Goal: Task Accomplishment & Management: Complete application form

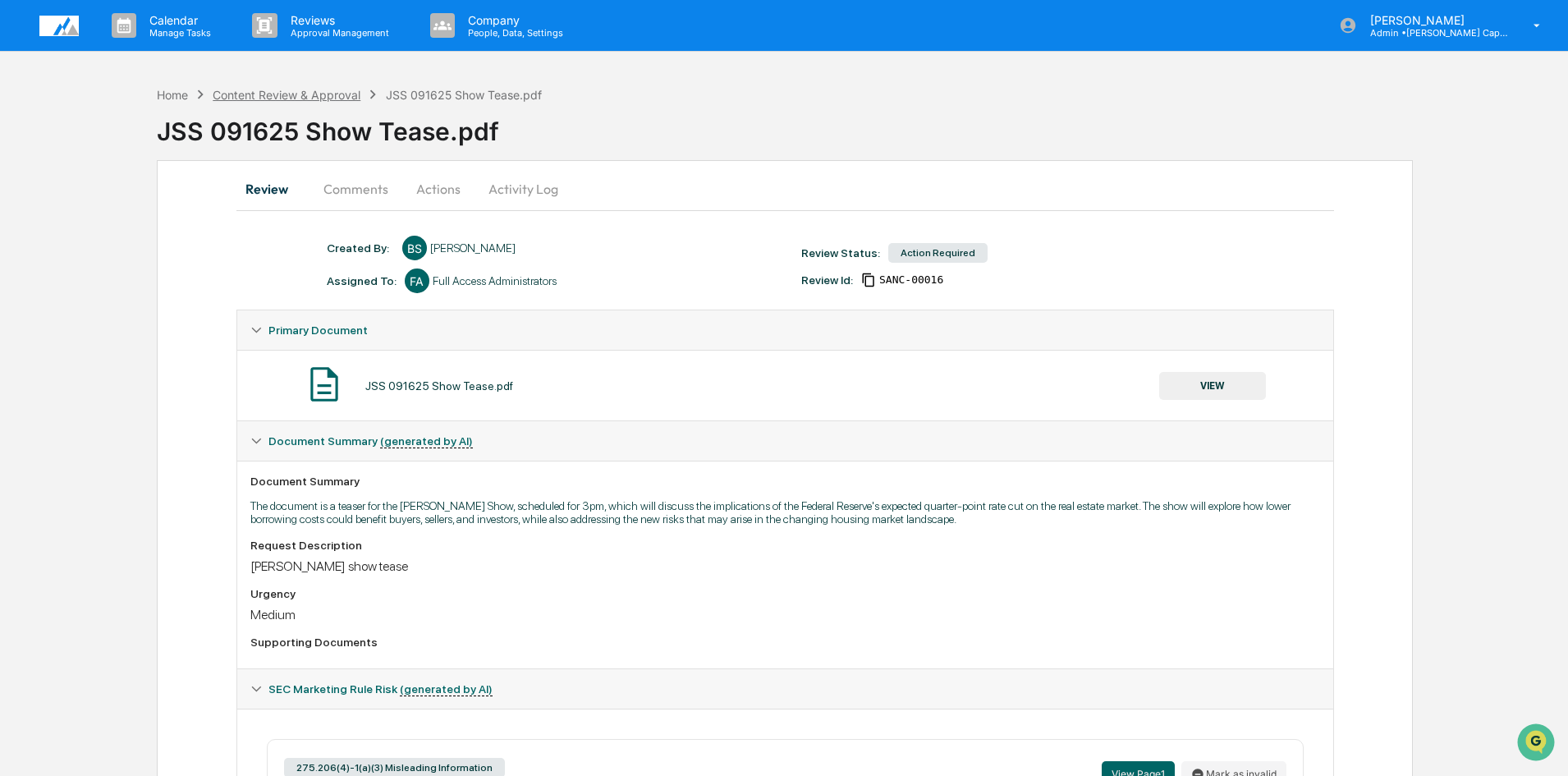
click at [245, 95] on div "Content Review & Approval" at bounding box center [286, 95] width 148 height 14
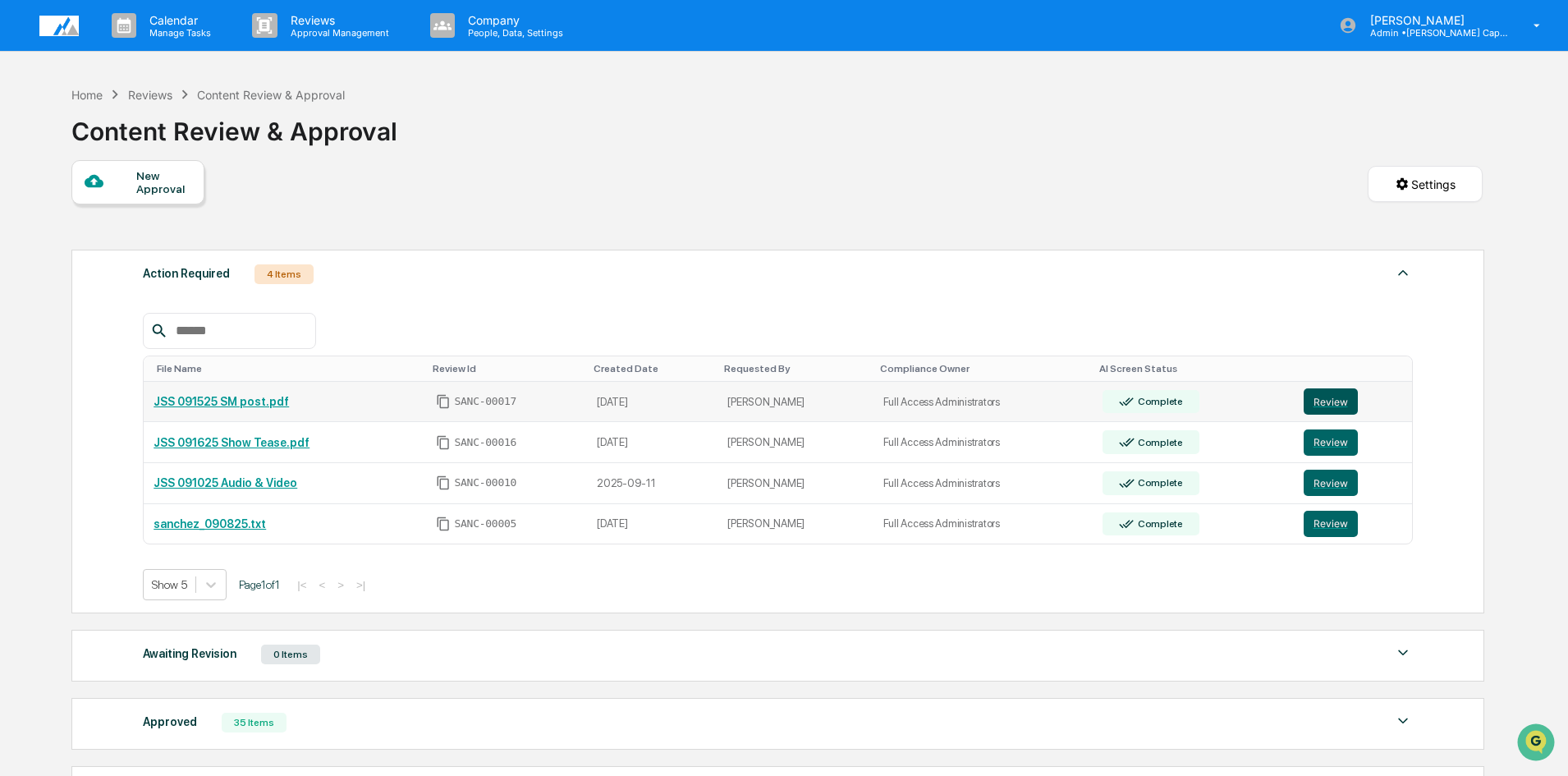
click at [1331, 398] on button "Review" at bounding box center [1331, 401] width 54 height 27
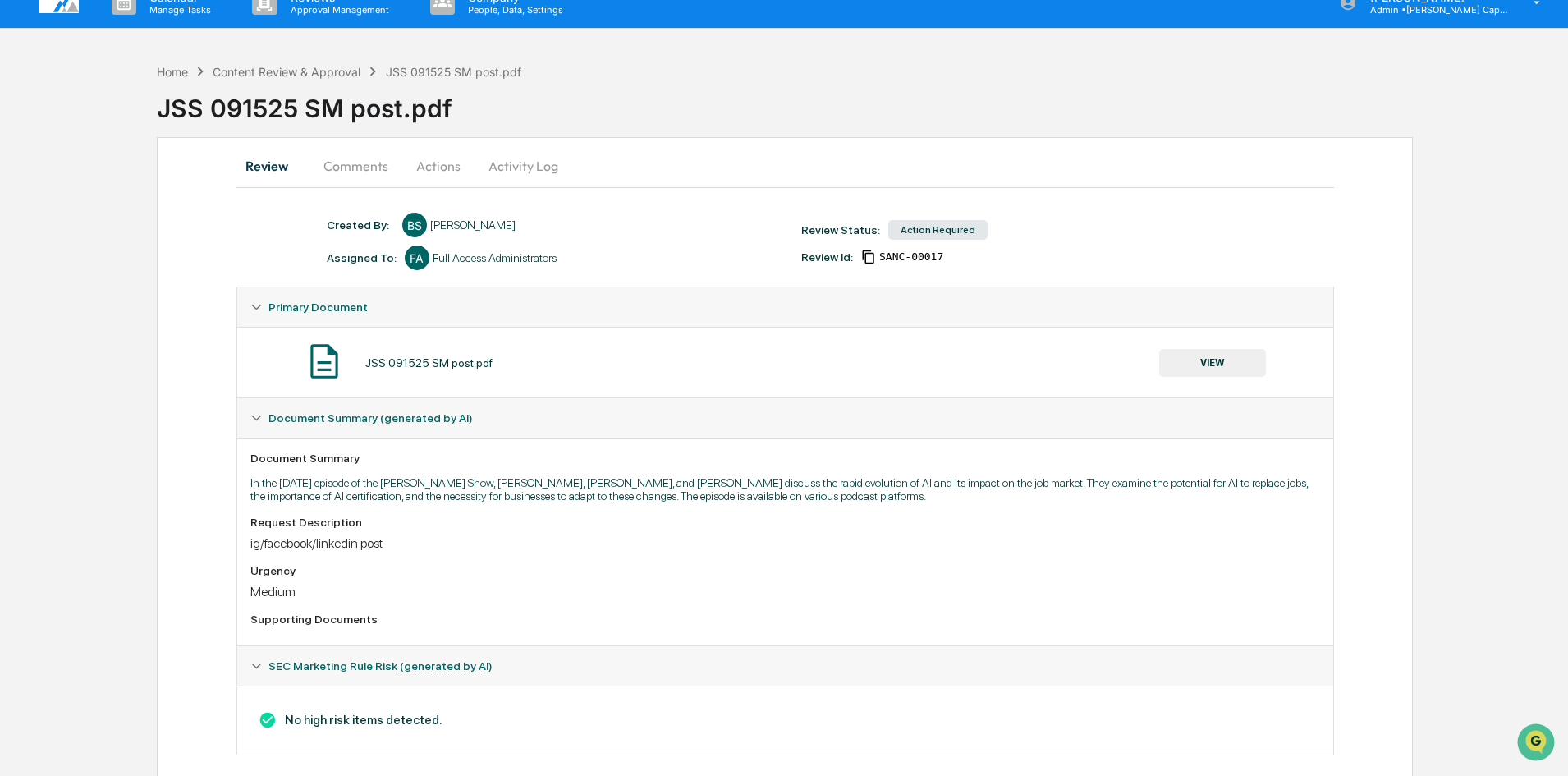
scroll to position [44, 0]
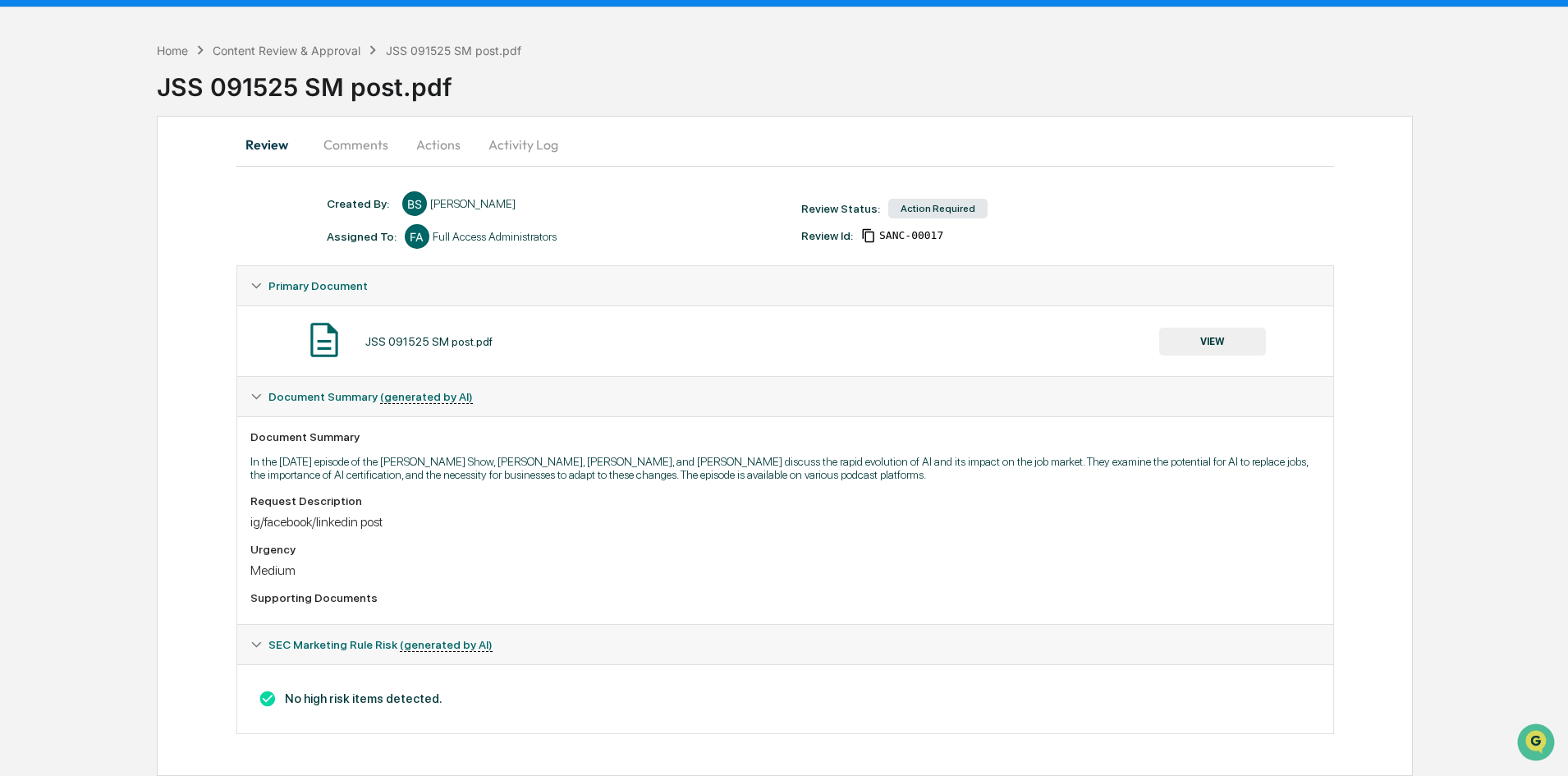
click at [431, 144] on button "Actions" at bounding box center [438, 144] width 74 height 39
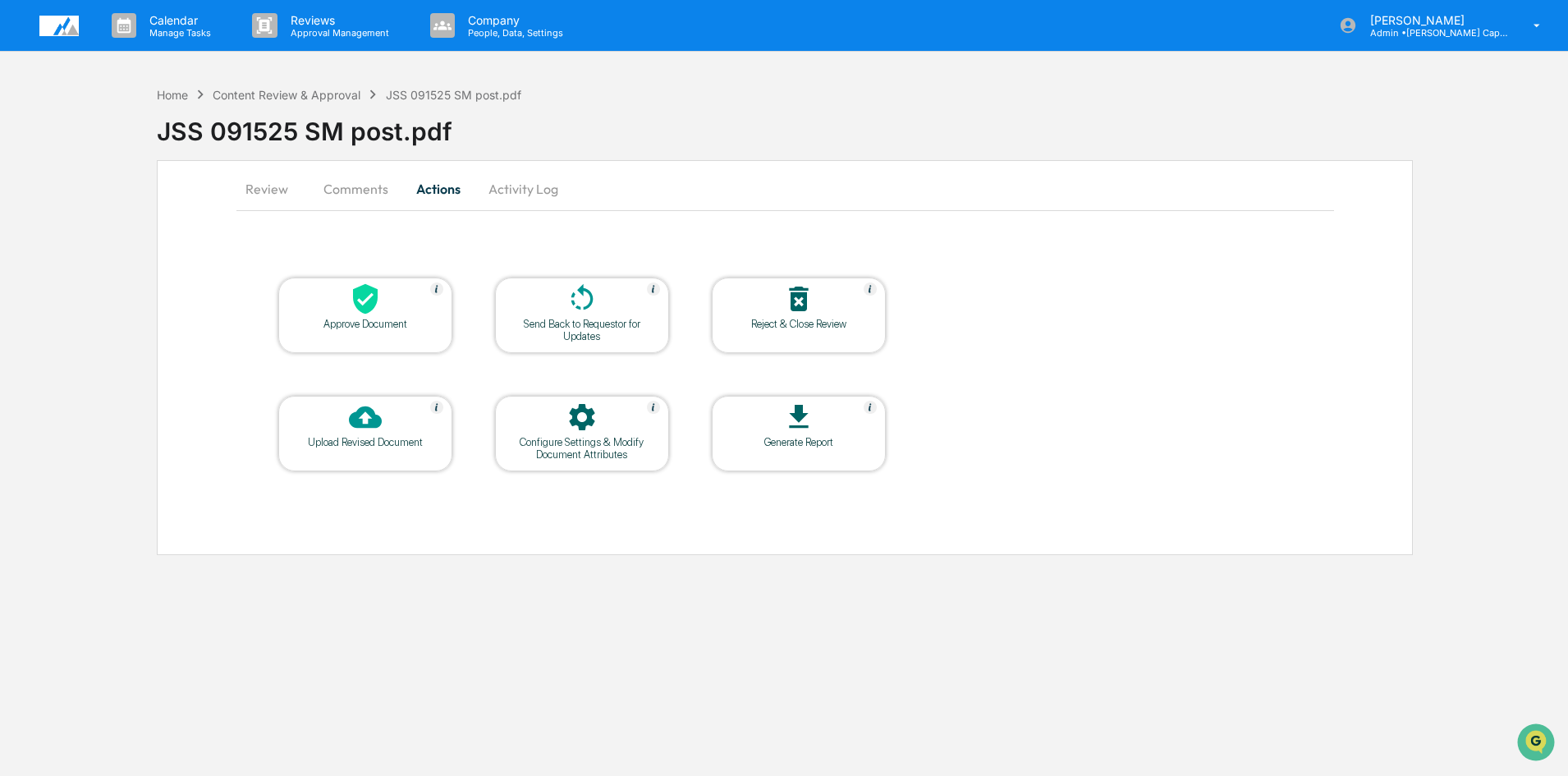
scroll to position [0, 0]
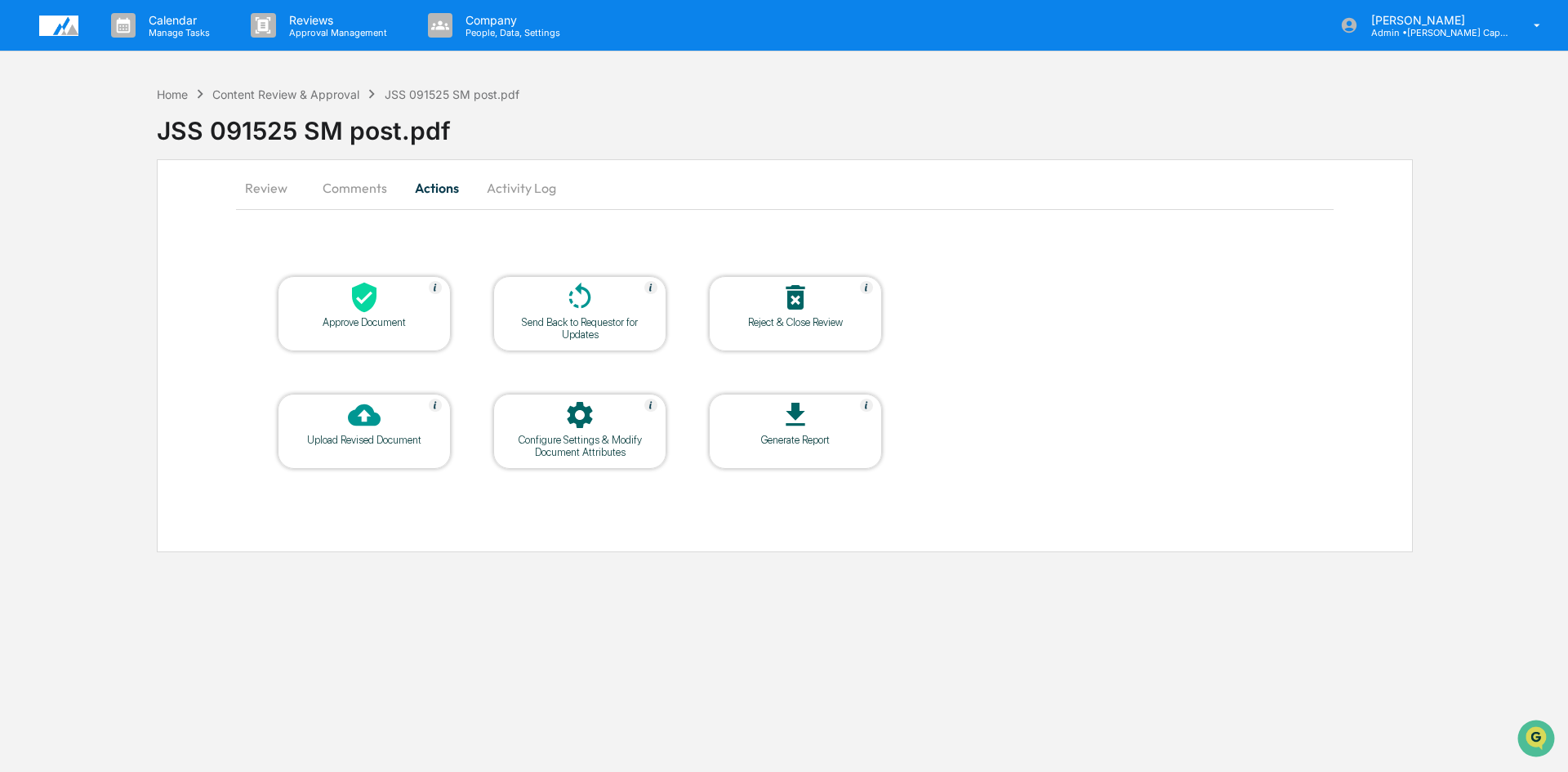
click at [388, 325] on div "Approve Document" at bounding box center [364, 323] width 147 height 12
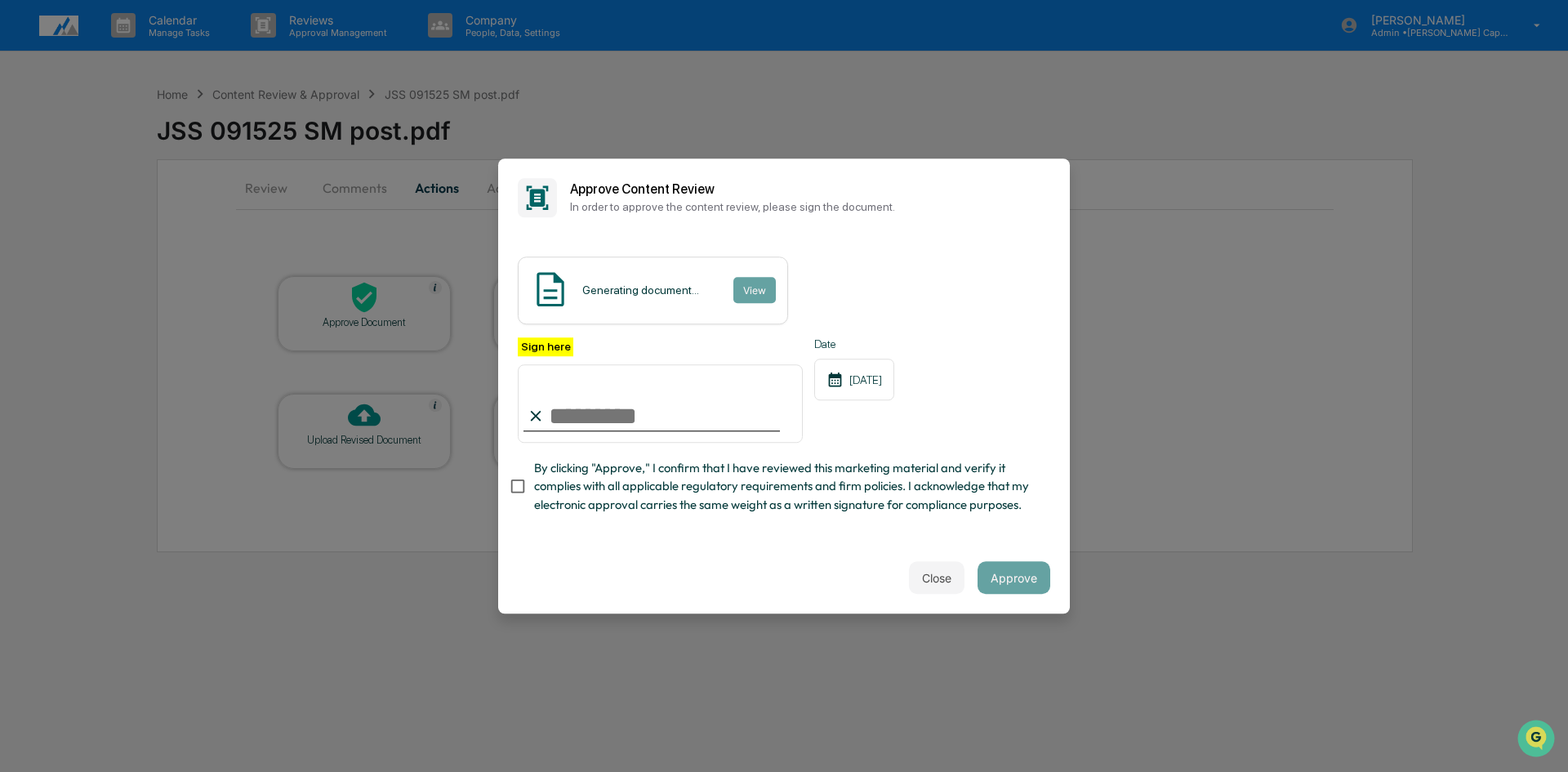
click at [575, 411] on input "Sign here" at bounding box center [660, 403] width 285 height 78
type input "**********"
click at [1024, 586] on button "Approve" at bounding box center [1014, 577] width 72 height 33
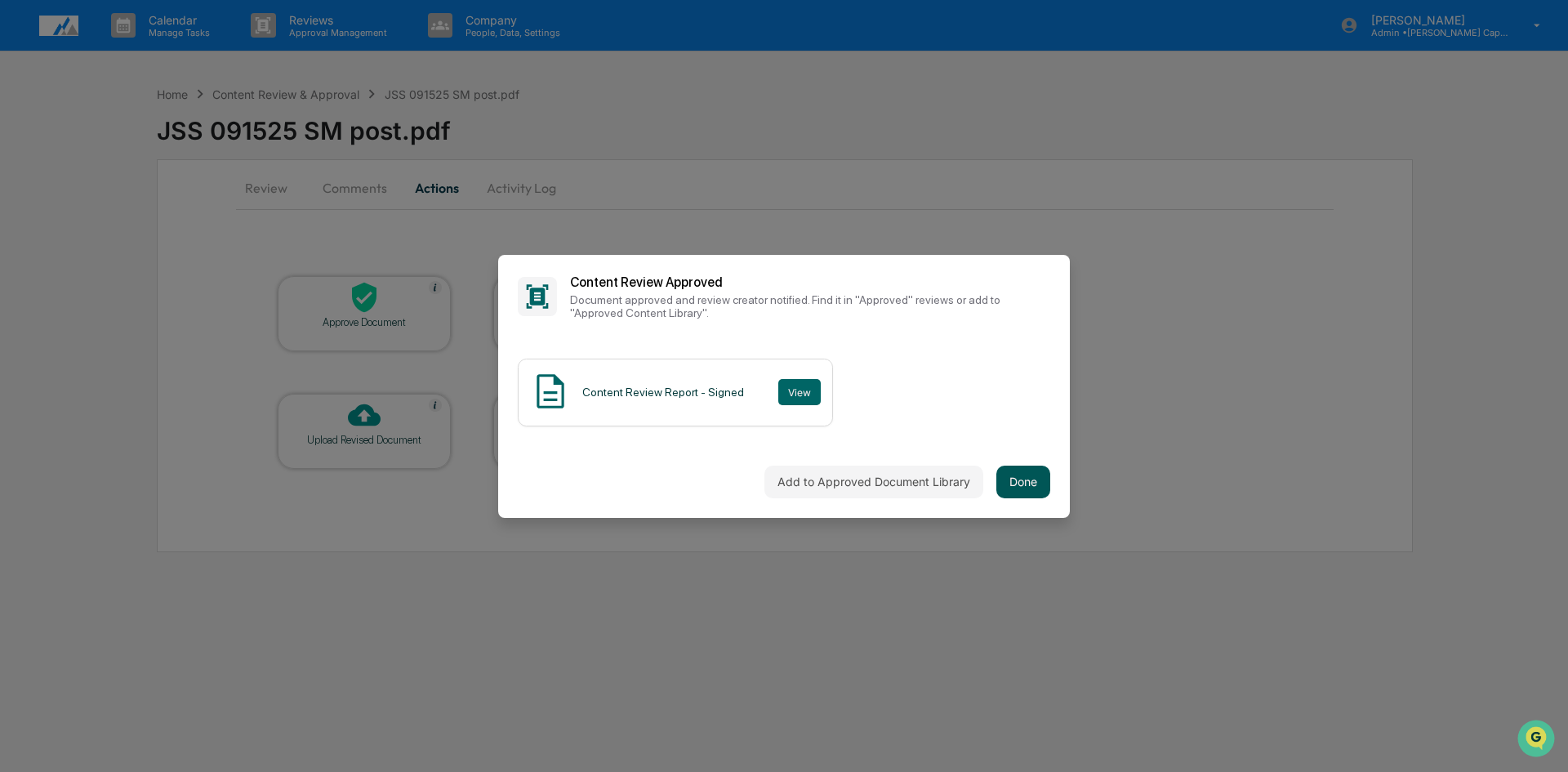
click at [1026, 480] on button "Done" at bounding box center [1023, 481] width 54 height 33
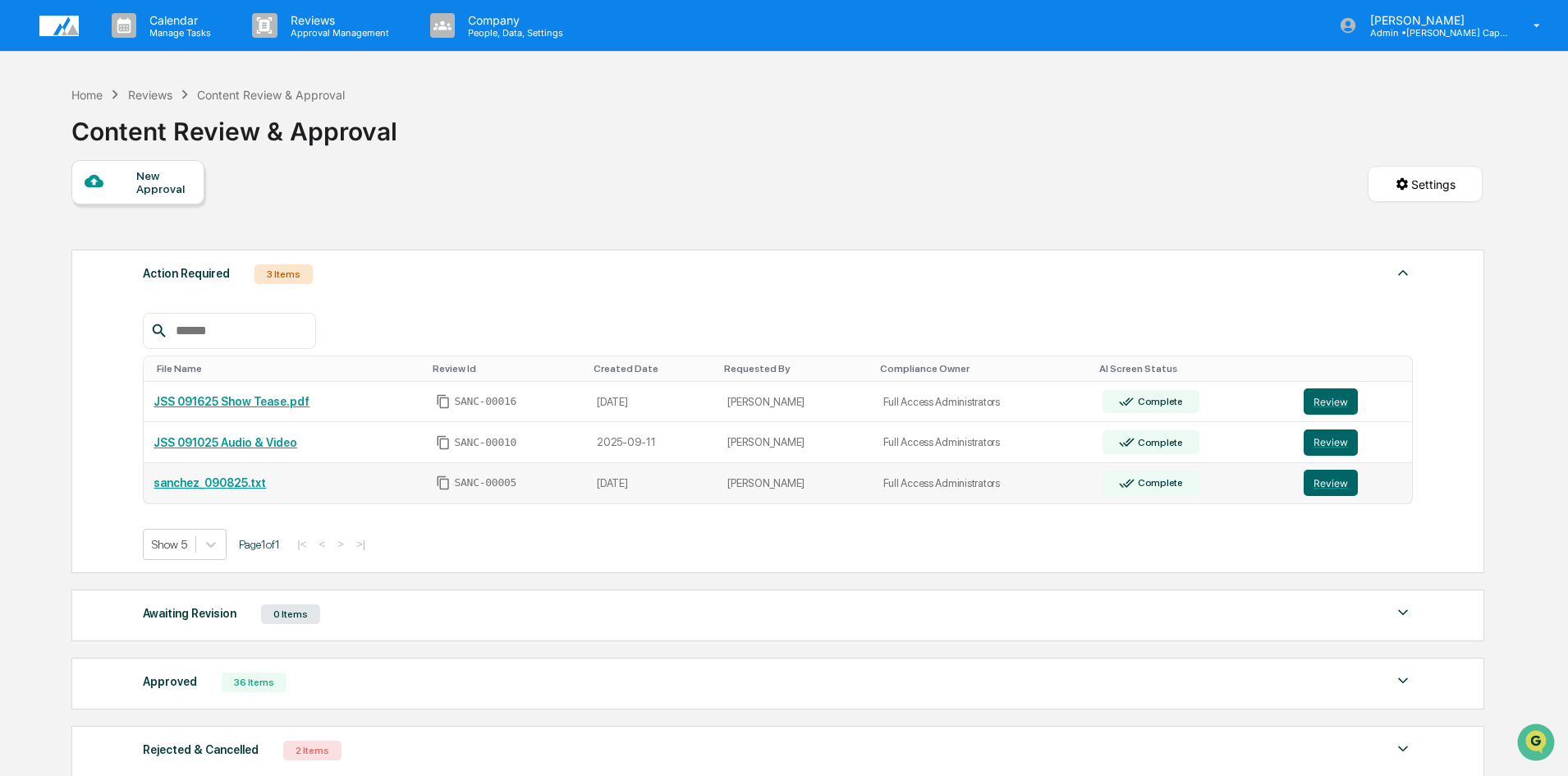
click at [215, 478] on link "sanchez_090825.txt" at bounding box center [209, 483] width 113 height 13
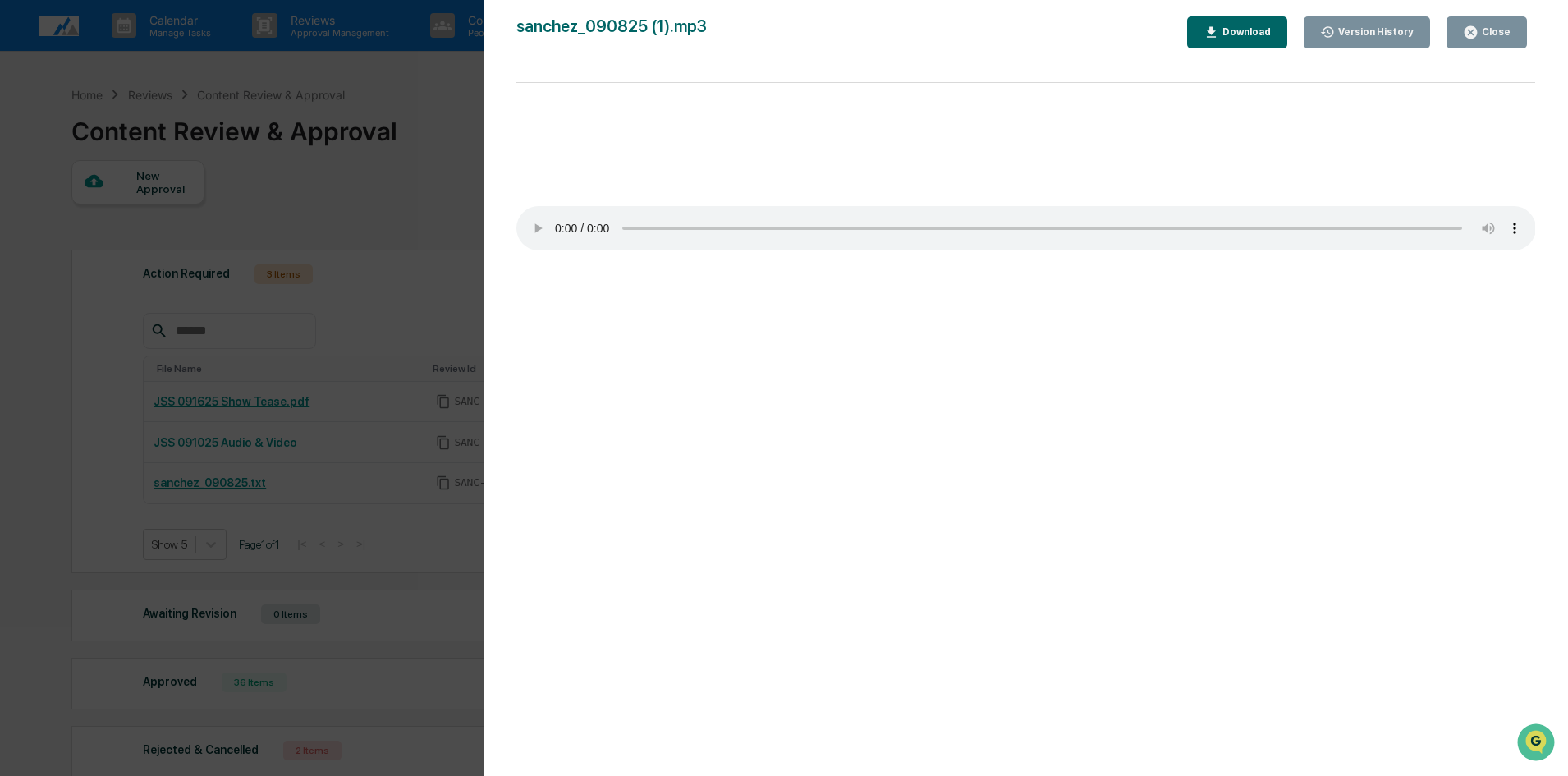
click at [355, 185] on div "Version History 09/11/2025, 05:32 PM Bailey Sanchez 09/11/2025, 05:30 PM Bailey…" at bounding box center [784, 388] width 1568 height 776
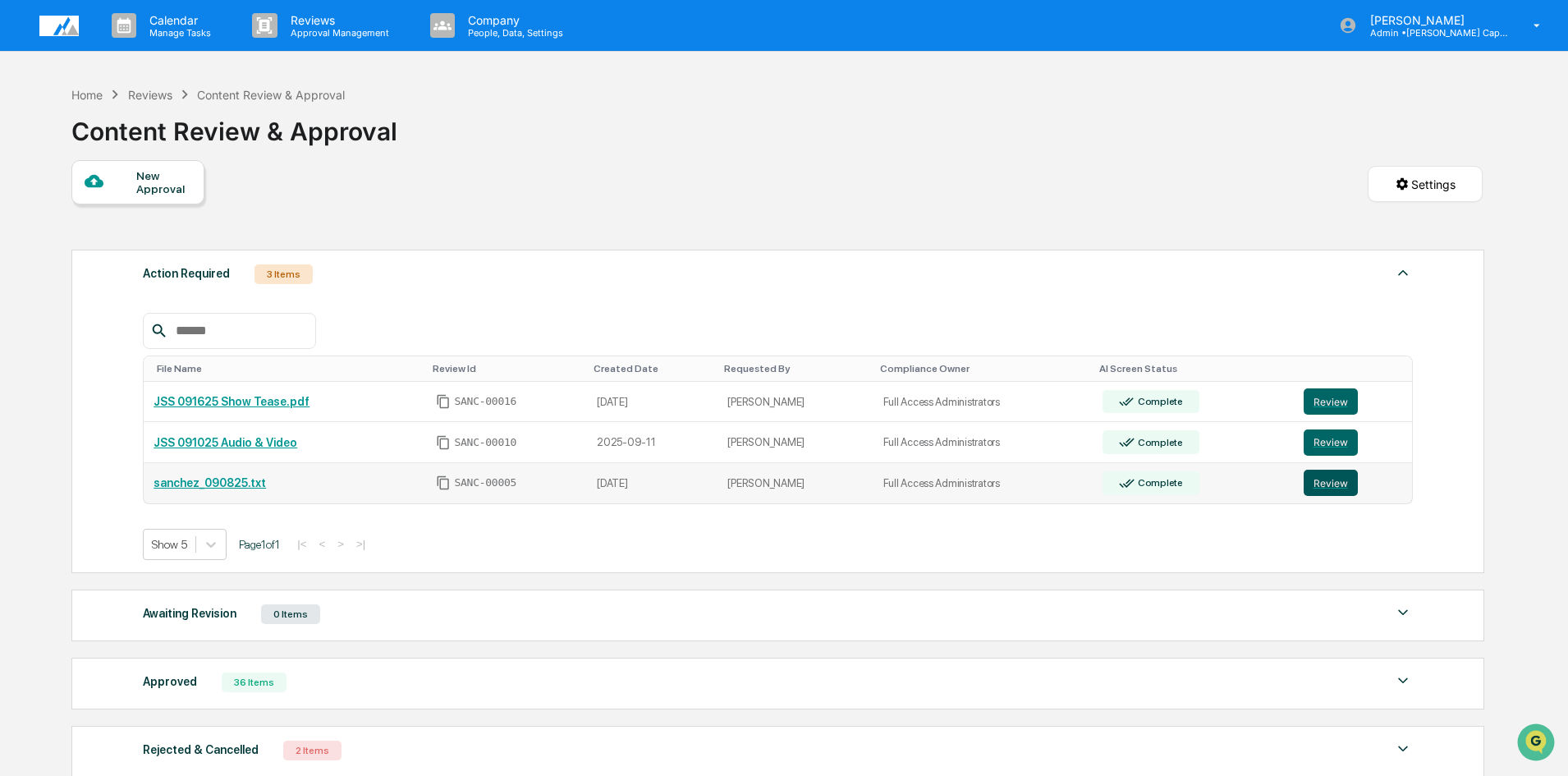
click at [1321, 485] on button "Review" at bounding box center [1331, 483] width 54 height 27
